Goal: Find specific page/section: Find specific page/section

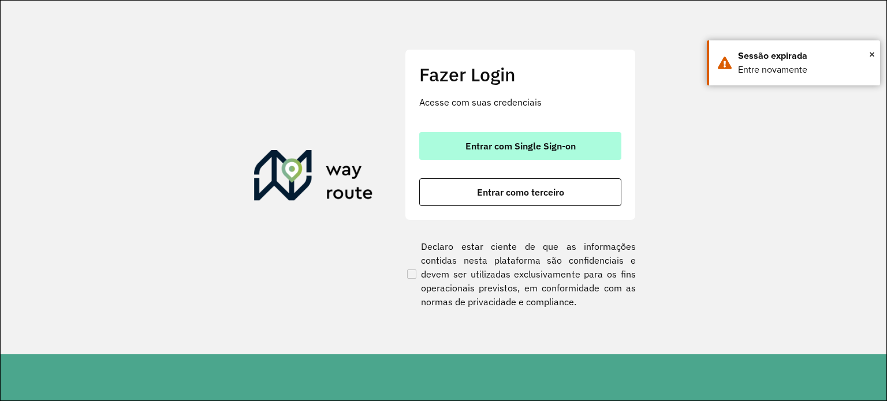
click at [577, 156] on button "Entrar com Single Sign-on" at bounding box center [520, 146] width 202 height 28
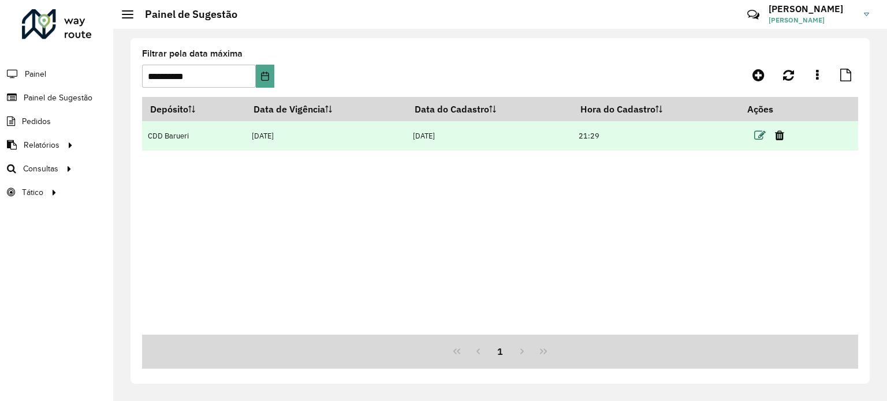
click at [759, 135] on icon at bounding box center [760, 136] width 12 height 12
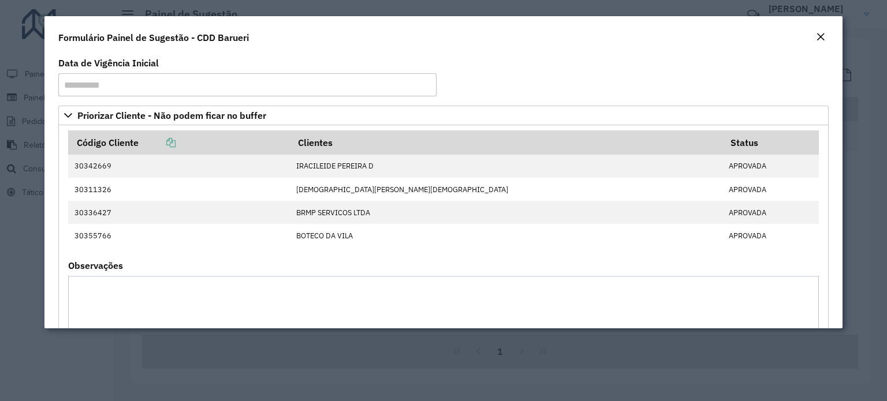
click at [864, 174] on modal-container "**********" at bounding box center [443, 200] width 887 height 401
click at [825, 32] on button "Close" at bounding box center [821, 37] width 16 height 15
